Goal: Navigation & Orientation: Find specific page/section

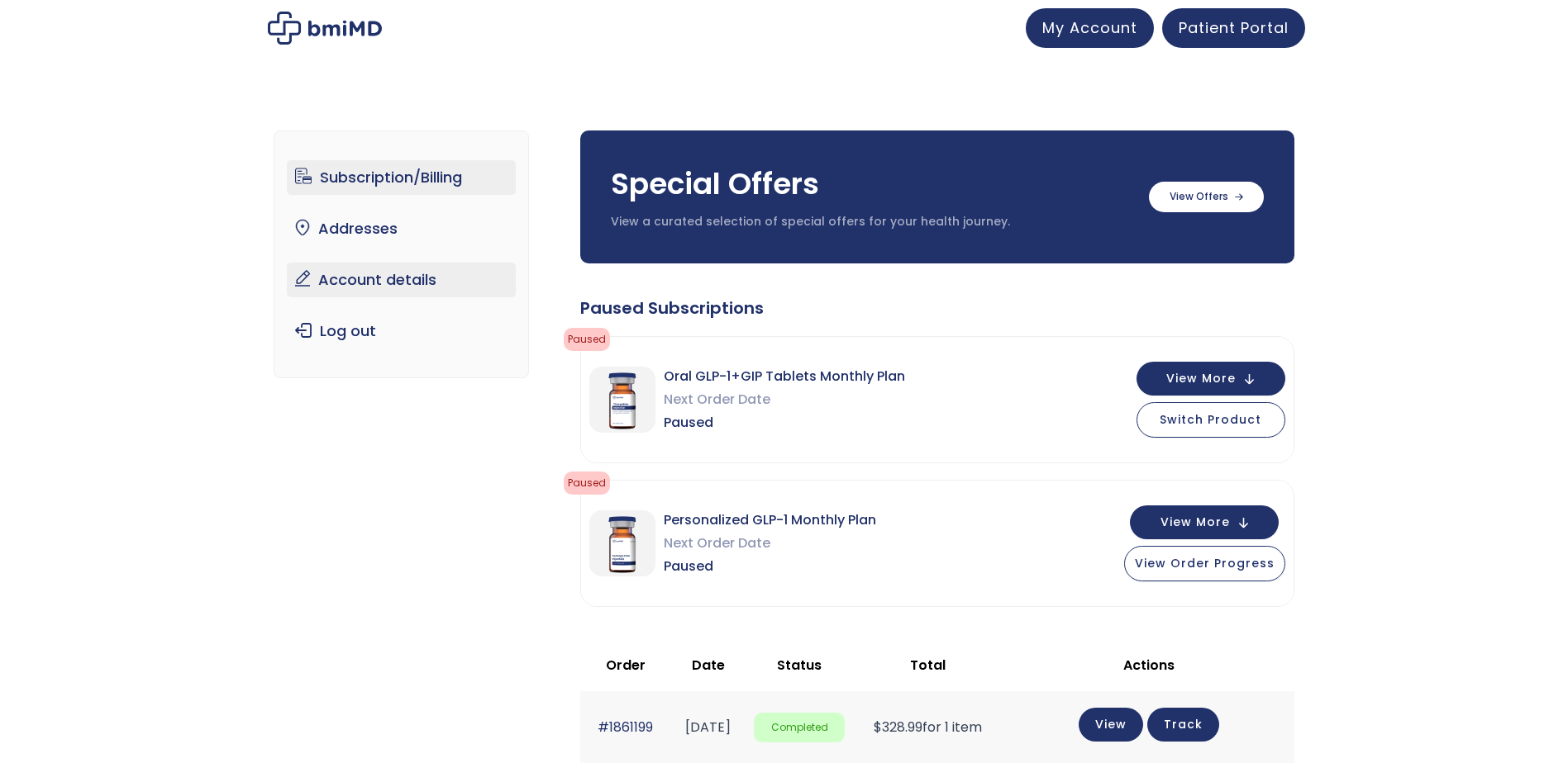
click at [396, 276] on link "Account details" at bounding box center [401, 281] width 229 height 35
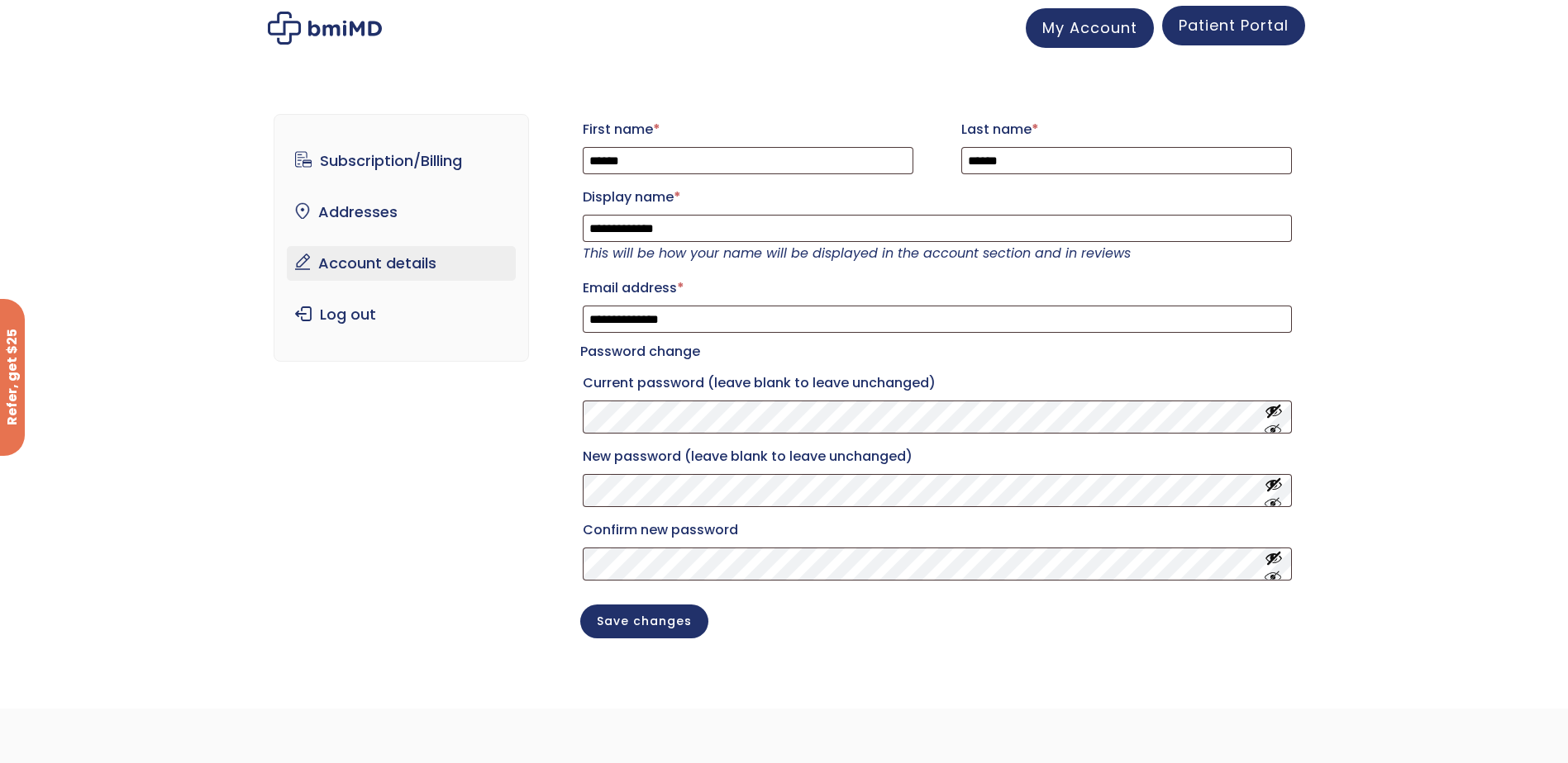
click at [1225, 28] on span "Patient Portal" at bounding box center [1233, 24] width 110 height 20
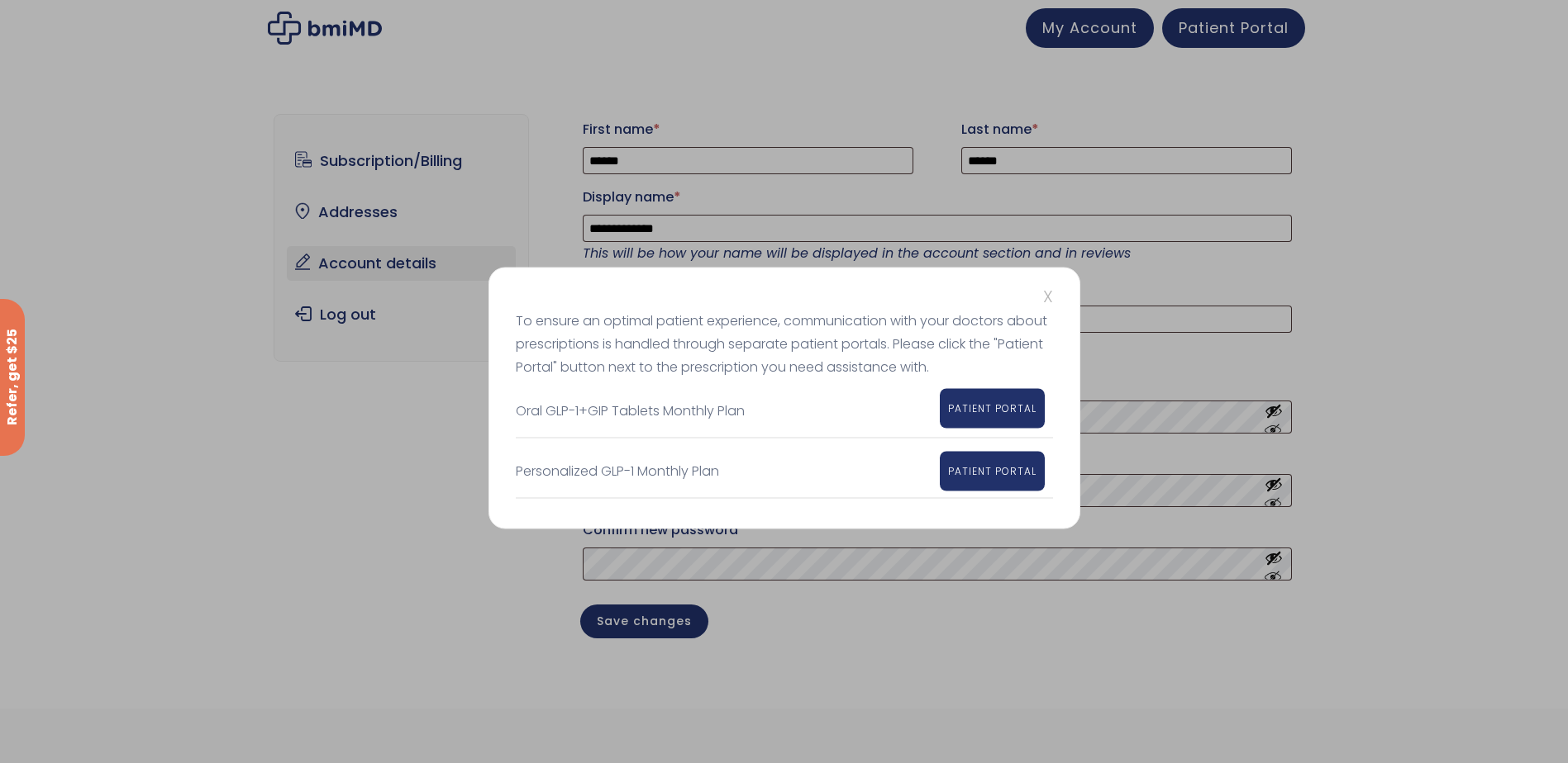
click at [1008, 417] on link "PATIENT PORTAL" at bounding box center [992, 409] width 105 height 40
click at [995, 409] on span "PATIENT PORTAL" at bounding box center [991, 409] width 88 height 14
click at [990, 413] on span "PATIENT PORTAL" at bounding box center [991, 409] width 88 height 14
click at [972, 470] on span "PATIENT PORTAL" at bounding box center [991, 469] width 88 height 14
click at [985, 414] on span "PATIENT PORTAL" at bounding box center [991, 409] width 88 height 14
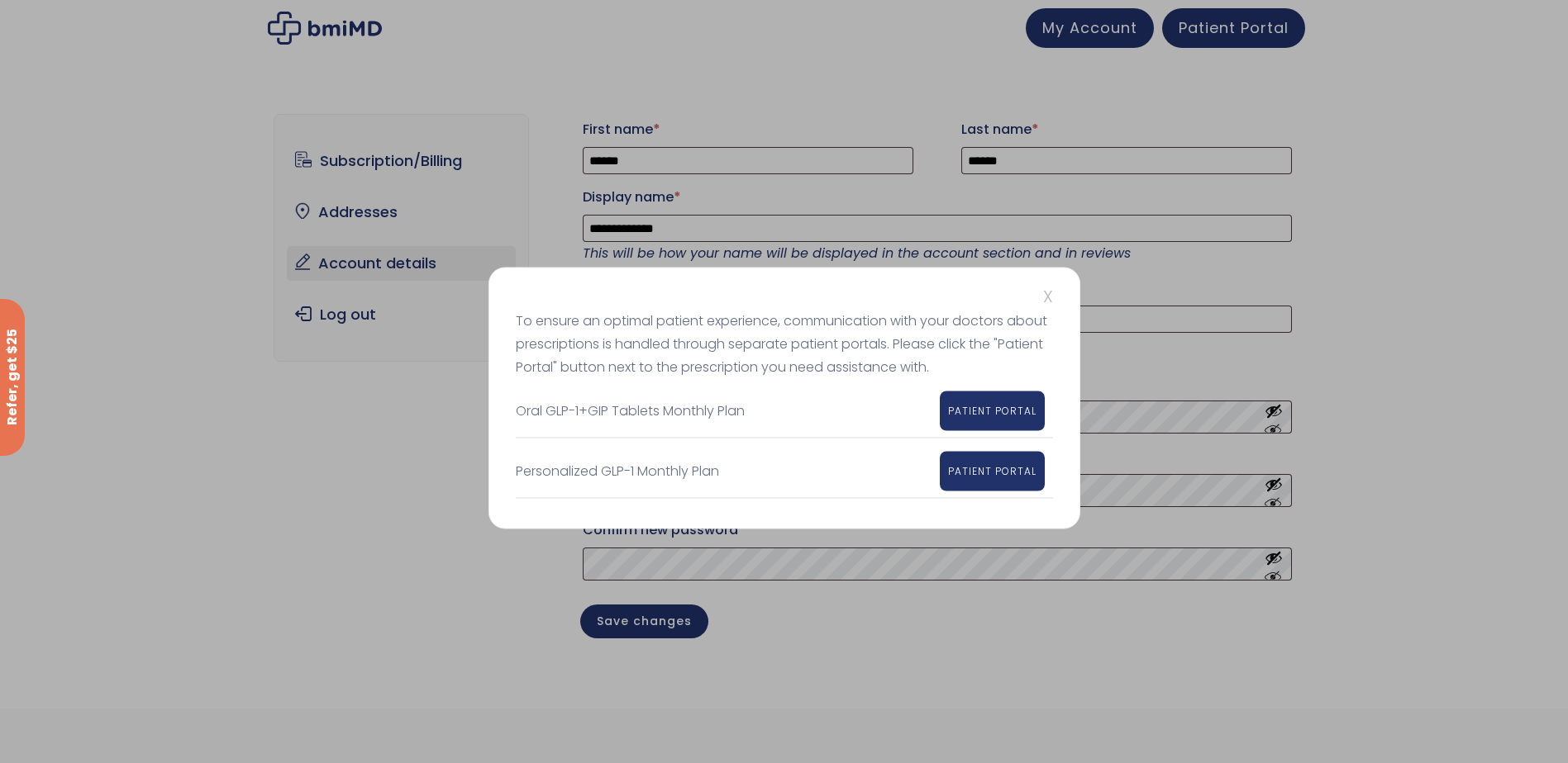
click at [425, 234] on div "X To ensure an optimal patient experience, communication with your doctors abou…" at bounding box center [784, 382] width 1568 height 763
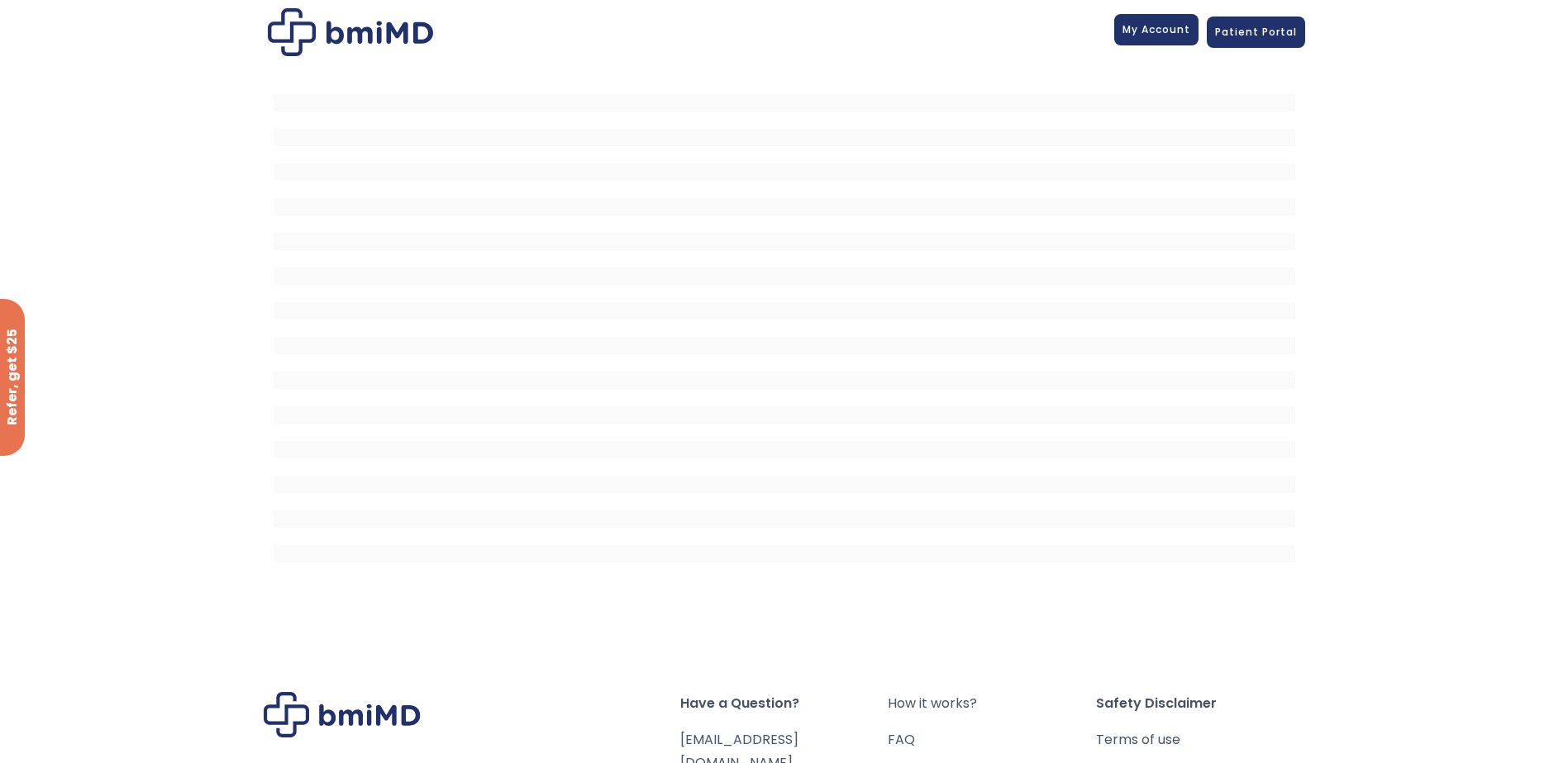
click at [1170, 31] on span "My Account" at bounding box center [1156, 29] width 68 height 14
